Goal: Find specific page/section: Find specific page/section

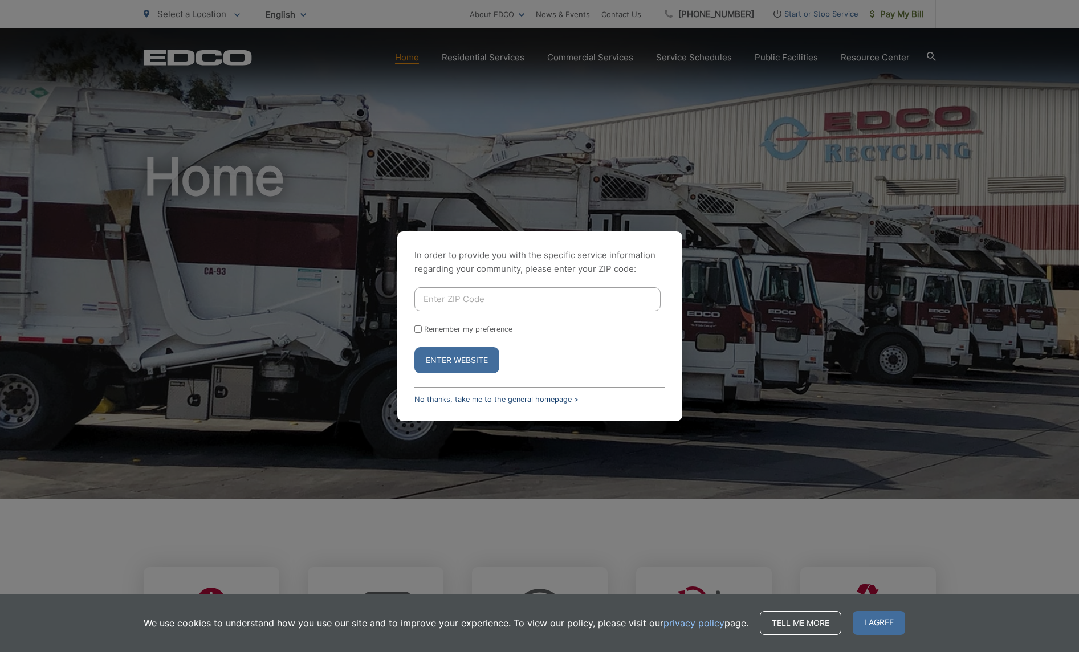
click at [447, 398] on link "No thanks, take me to the general homepage >" at bounding box center [496, 399] width 164 height 9
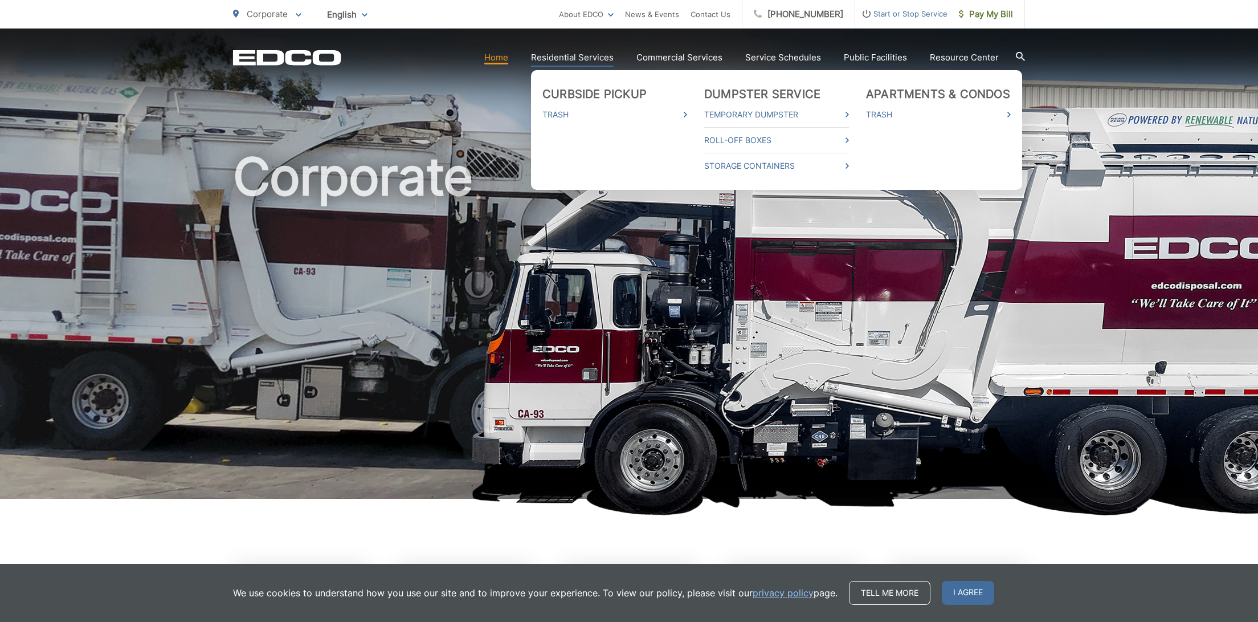
click at [609, 61] on link "Residential Services" at bounding box center [572, 58] width 83 height 14
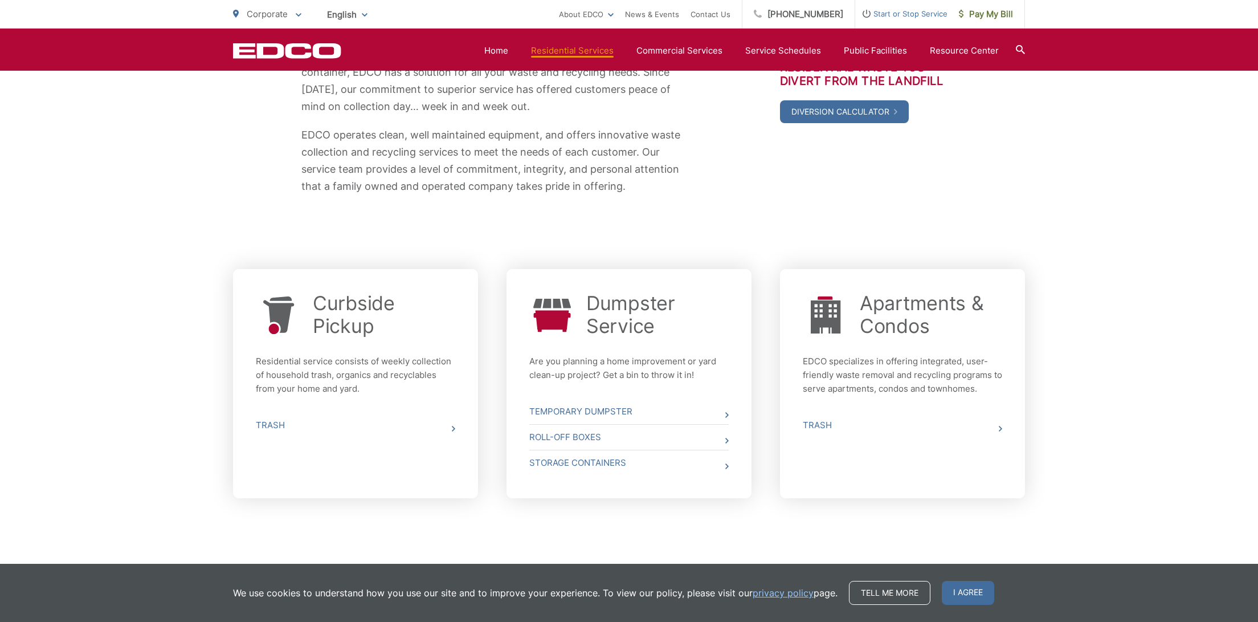
scroll to position [265, 0]
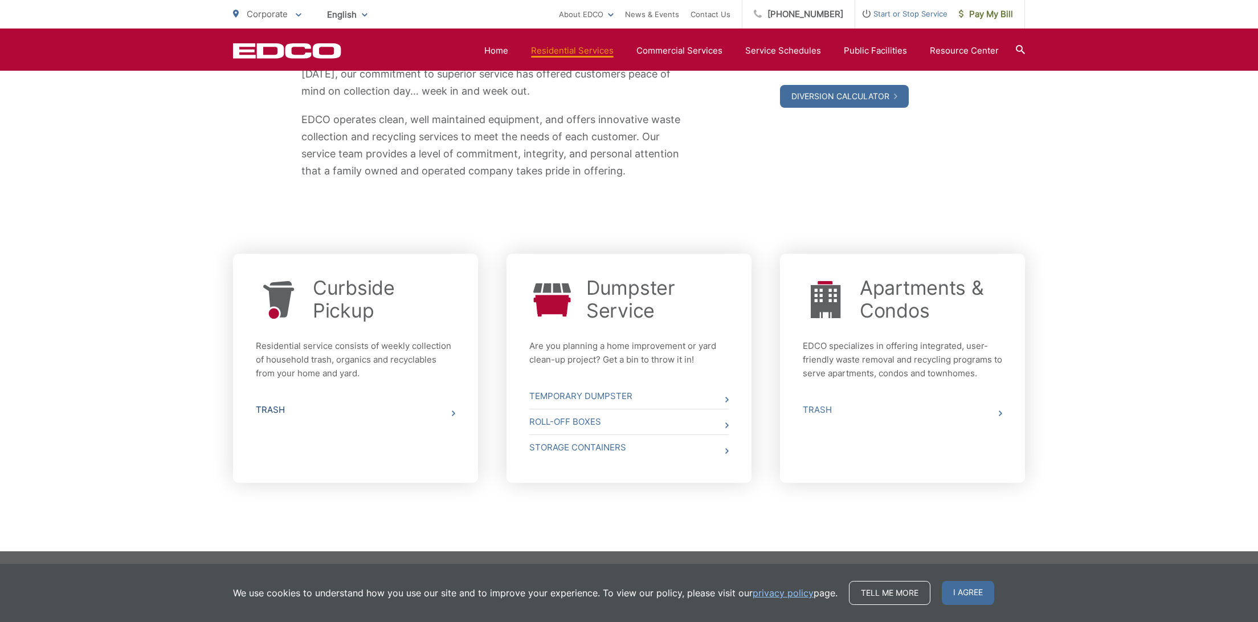
click at [360, 412] on link "Trash" at bounding box center [355, 409] width 199 height 25
